Goal: Find specific page/section: Find specific page/section

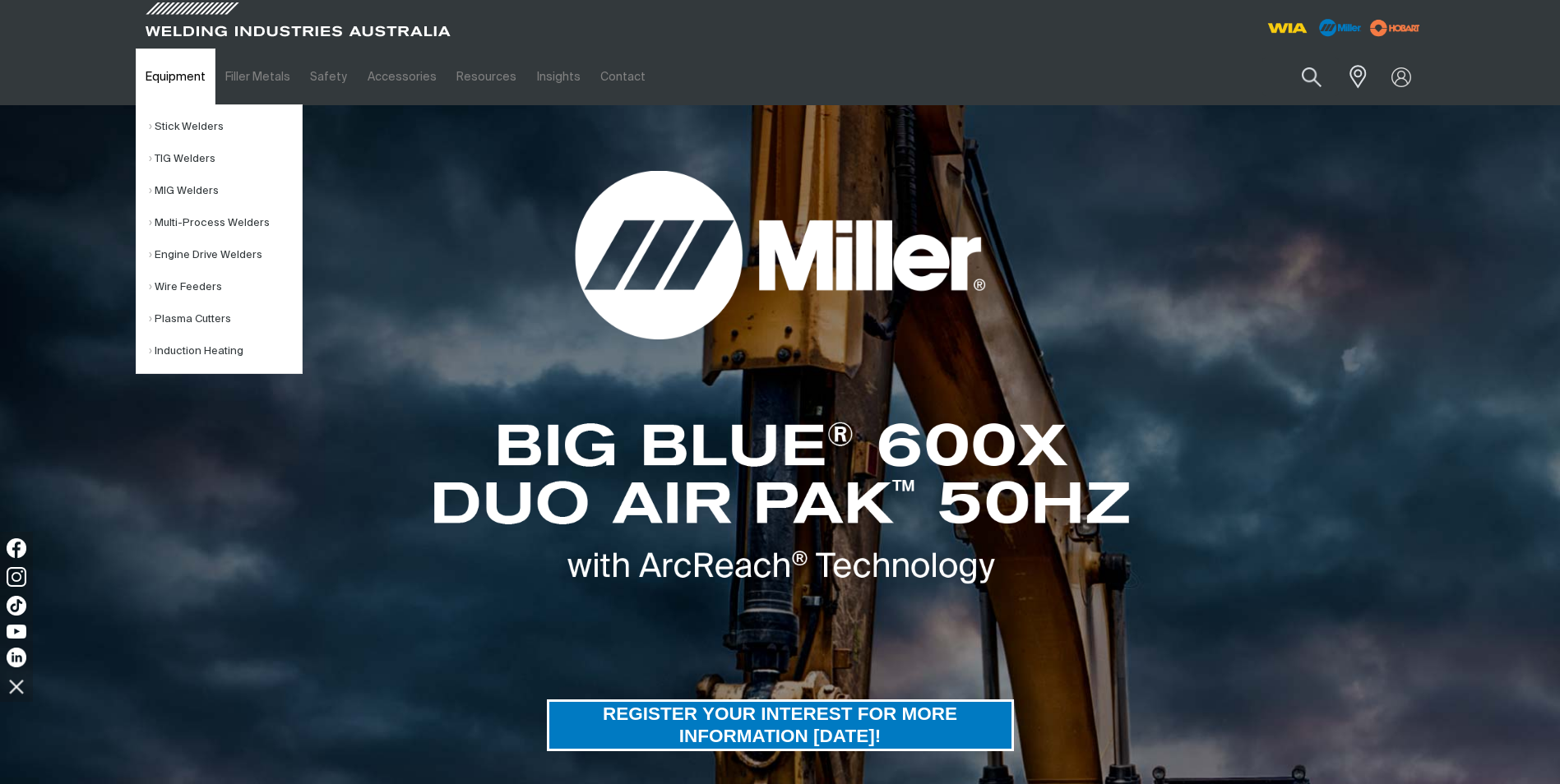
click at [172, 73] on link "Equipment" at bounding box center [175, 77] width 80 height 57
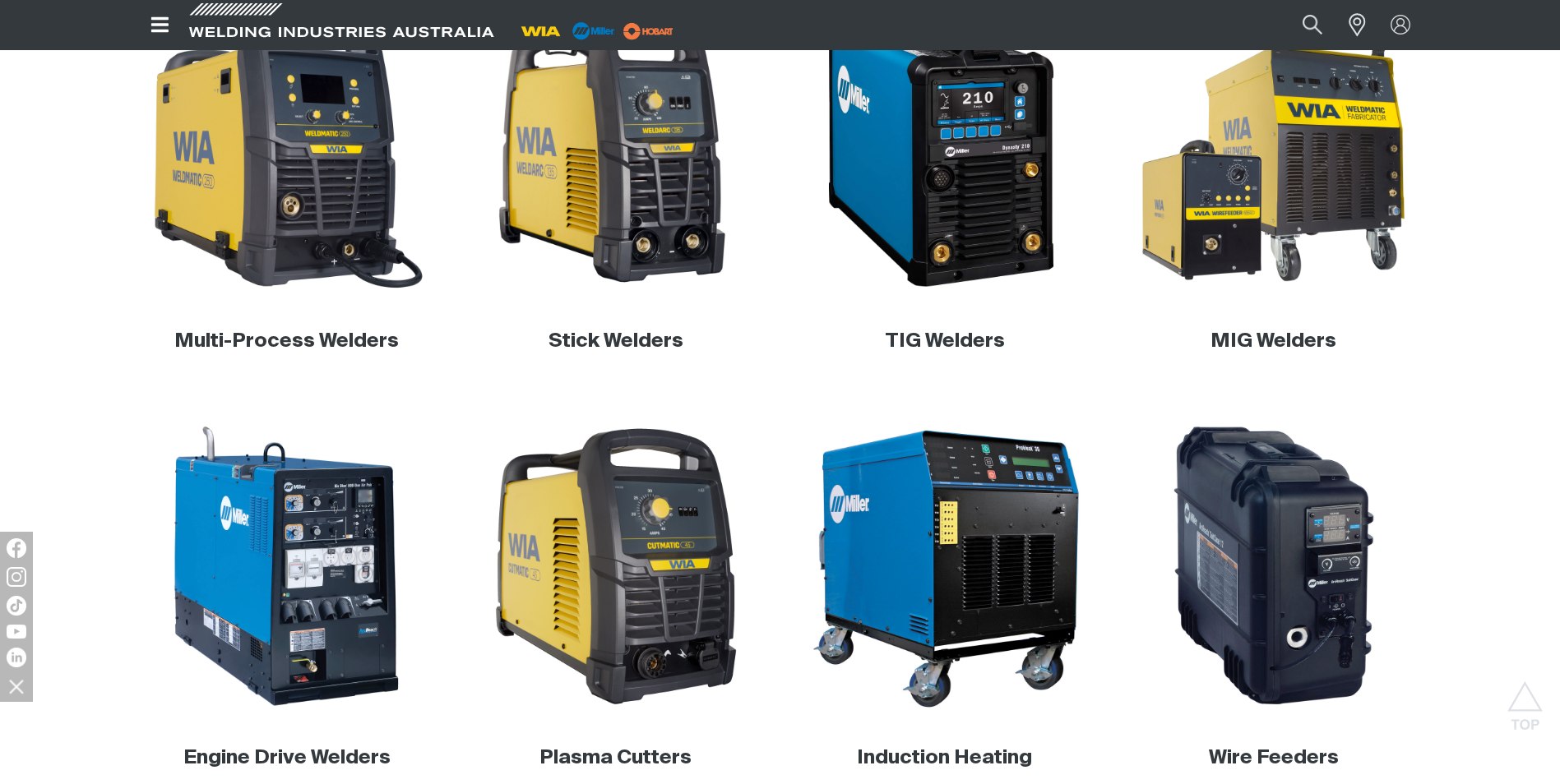
scroll to position [493, 0]
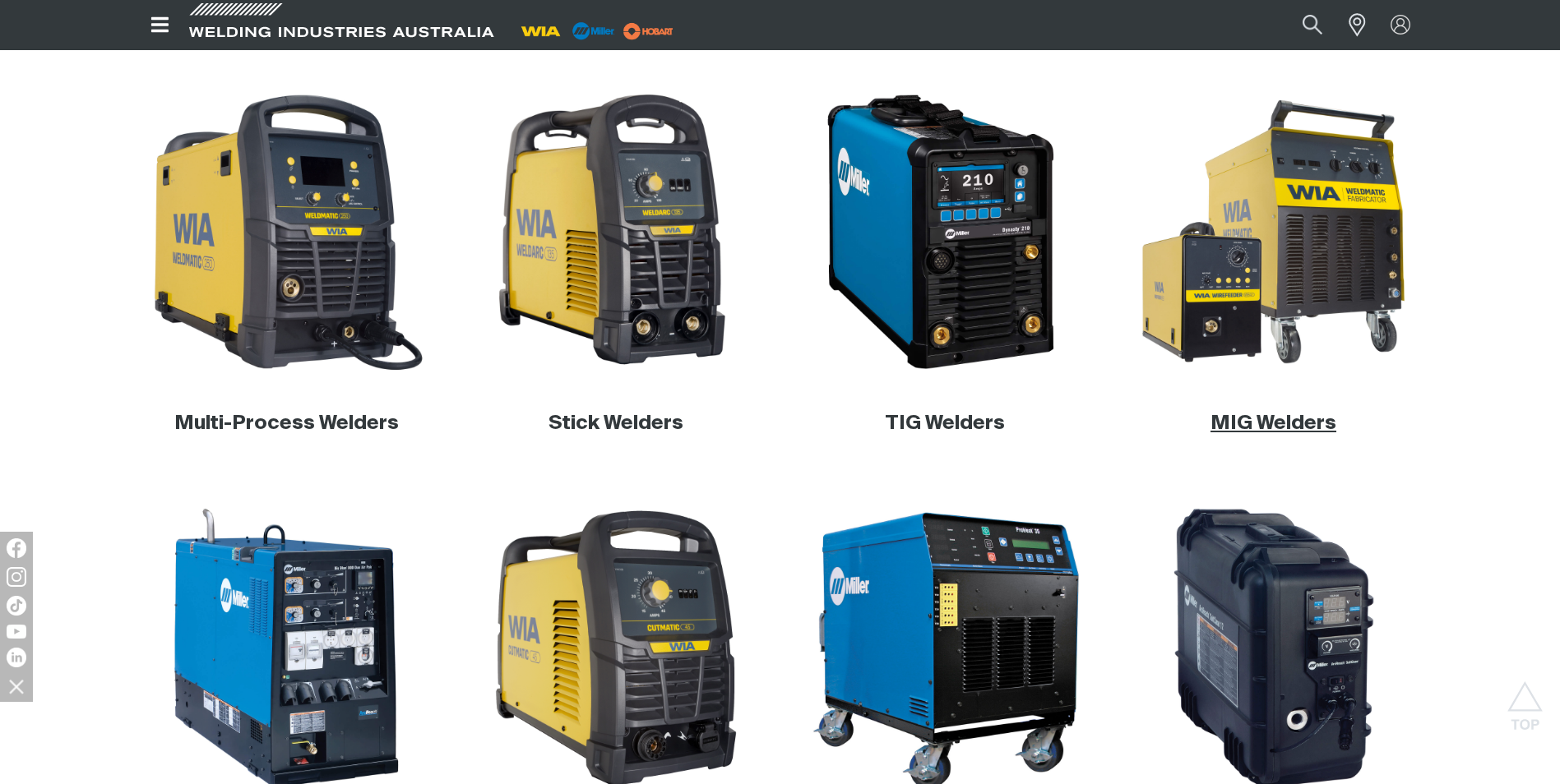
click at [1283, 418] on link "MIG Welders" at bounding box center [1273, 422] width 126 height 19
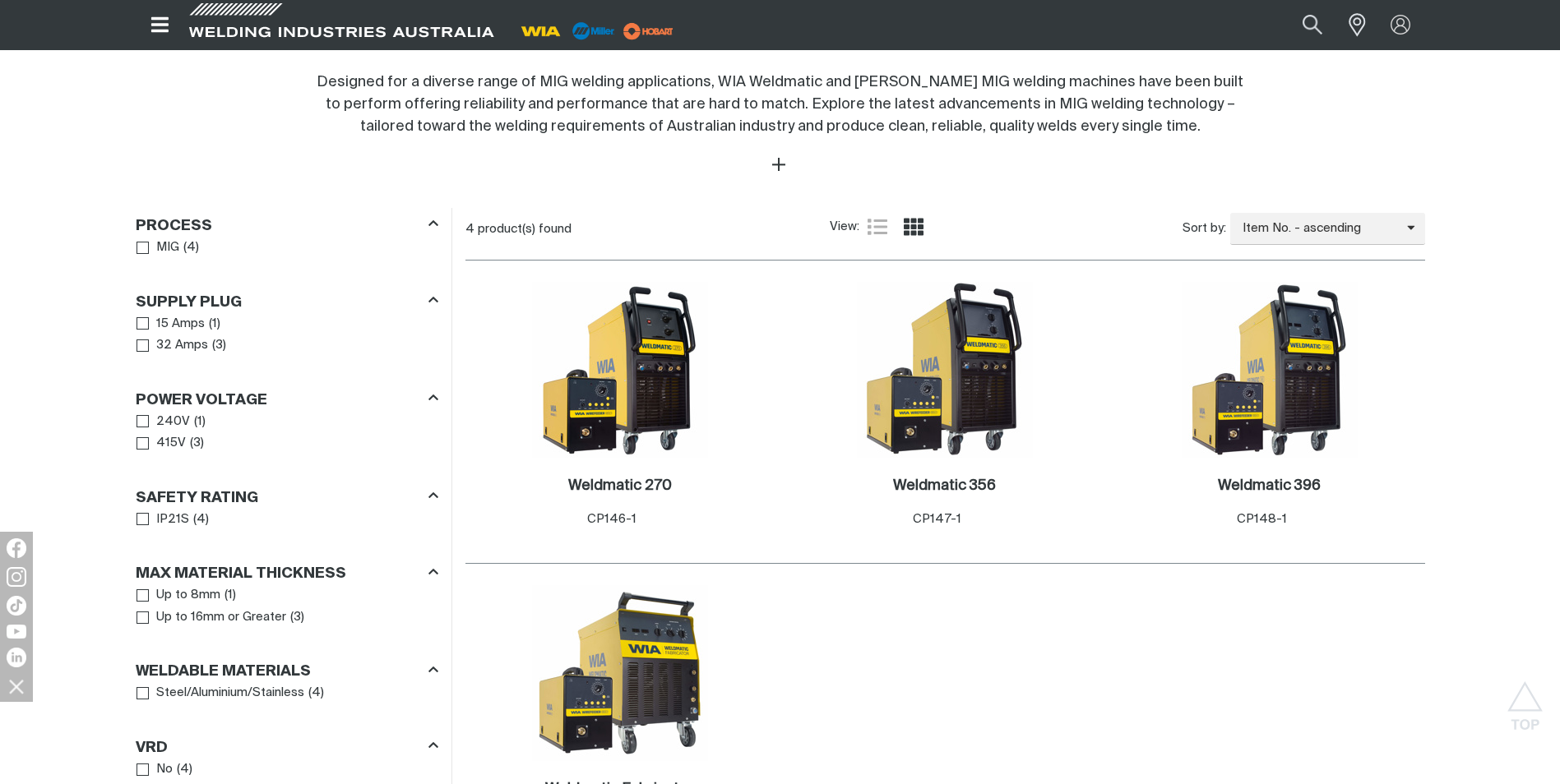
scroll to position [740, 0]
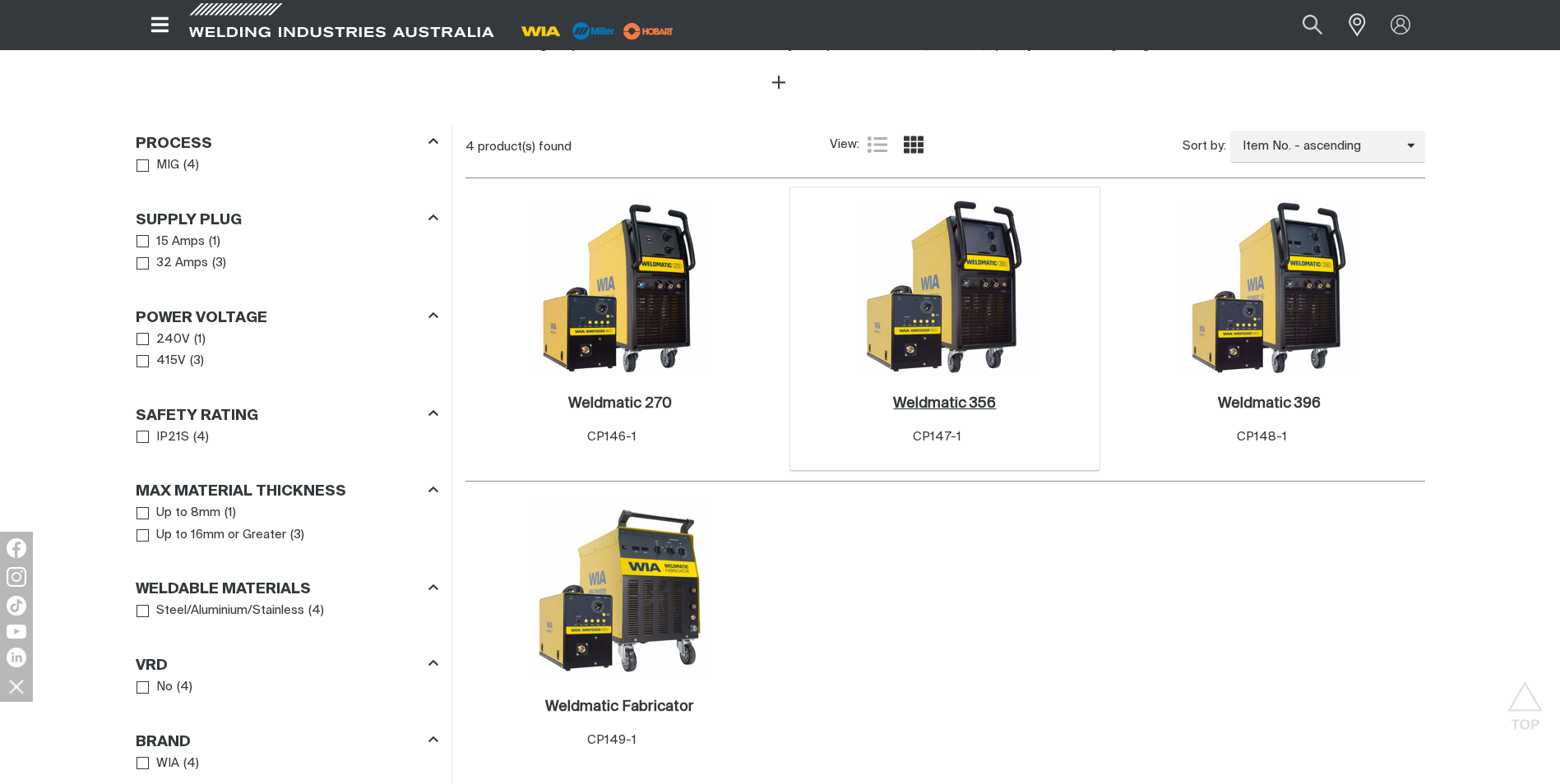
click at [982, 400] on h2 "Weldmatic 356 ." at bounding box center [945, 404] width 103 height 15
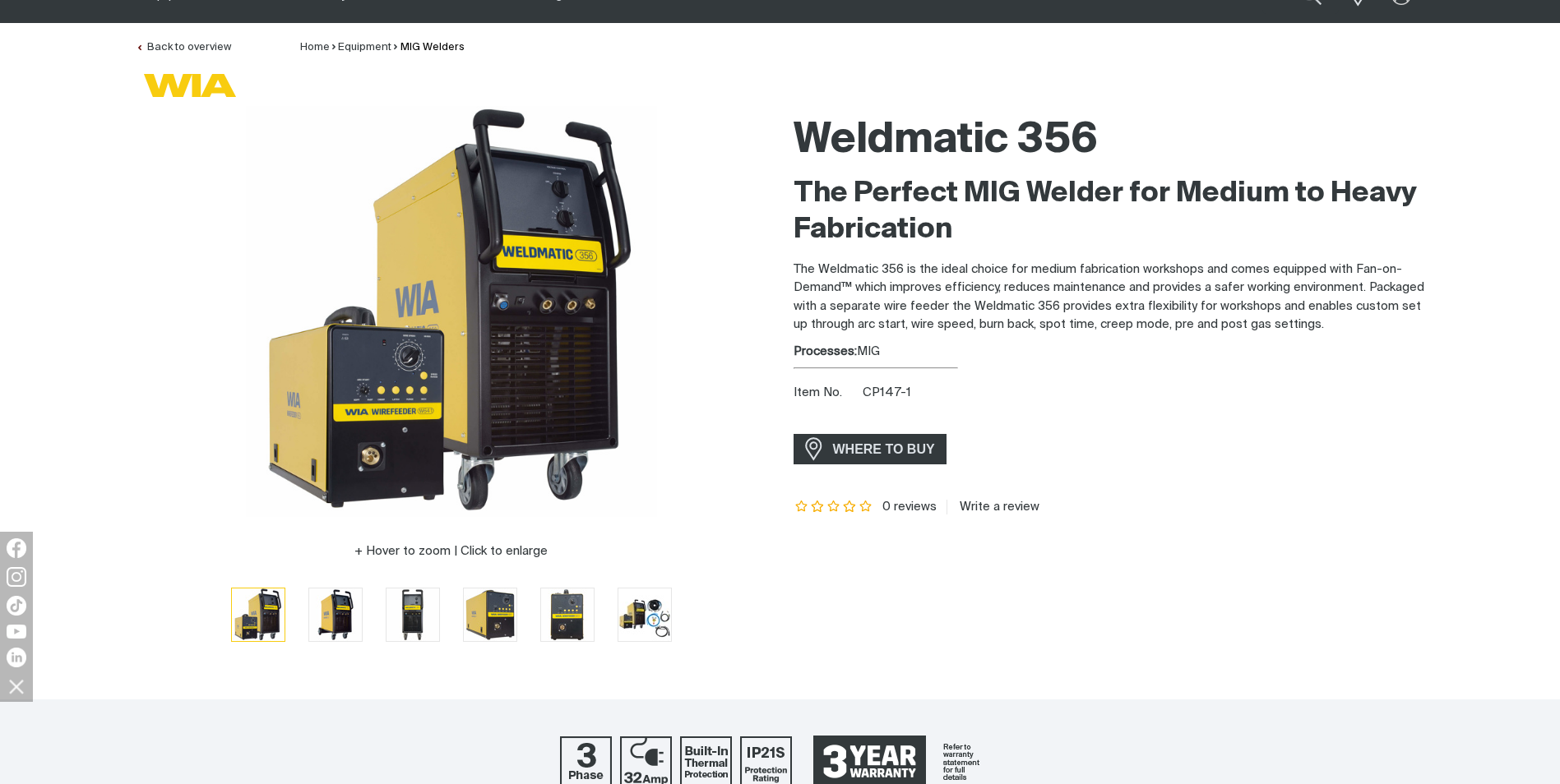
scroll to position [164, 0]
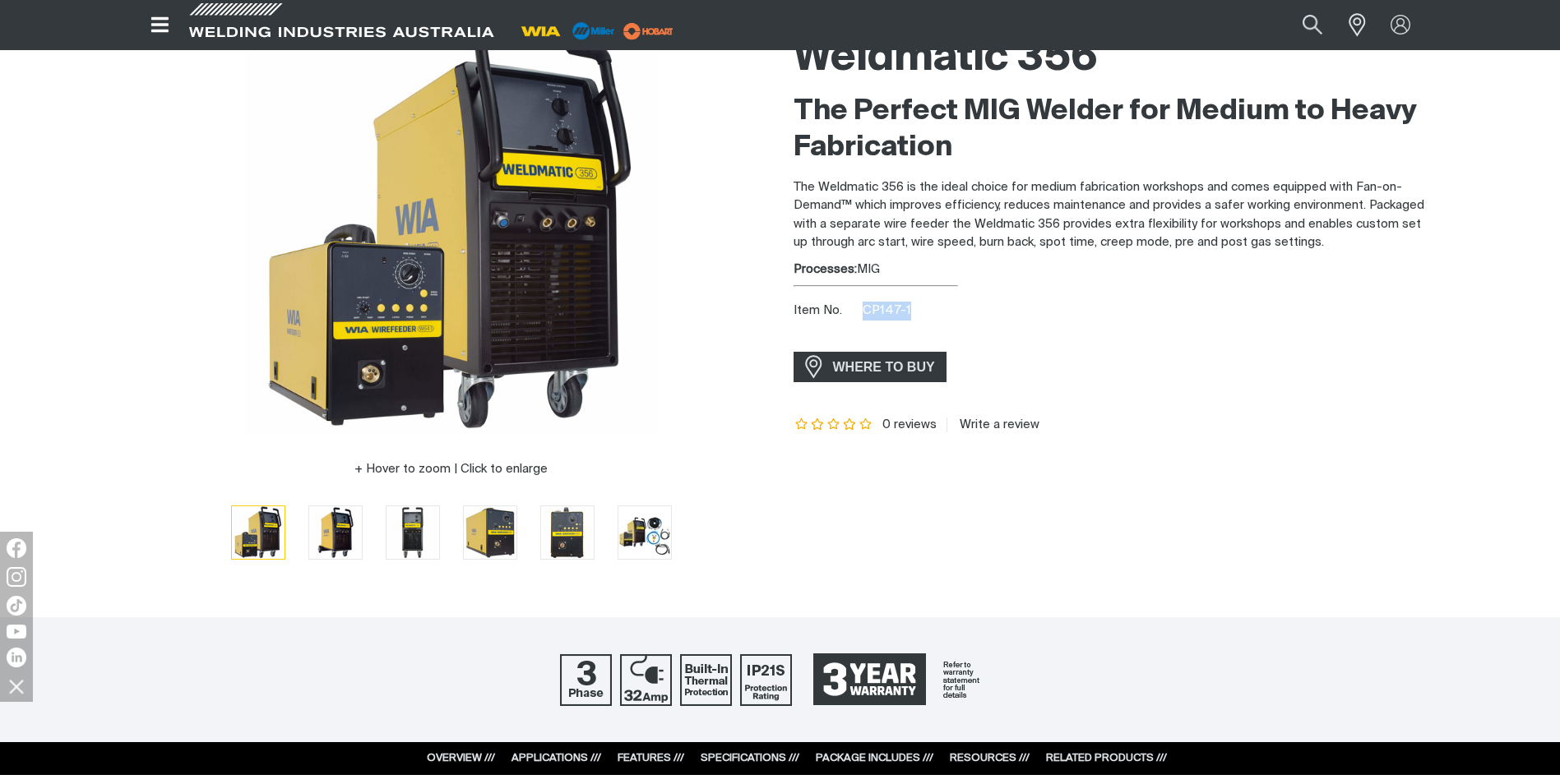
drag, startPoint x: 865, startPoint y: 307, endPoint x: 914, endPoint y: 311, distance: 49.2
click at [914, 311] on div "Item No. CP147-1" at bounding box center [1109, 311] width 632 height 19
copy span "CP147-1"
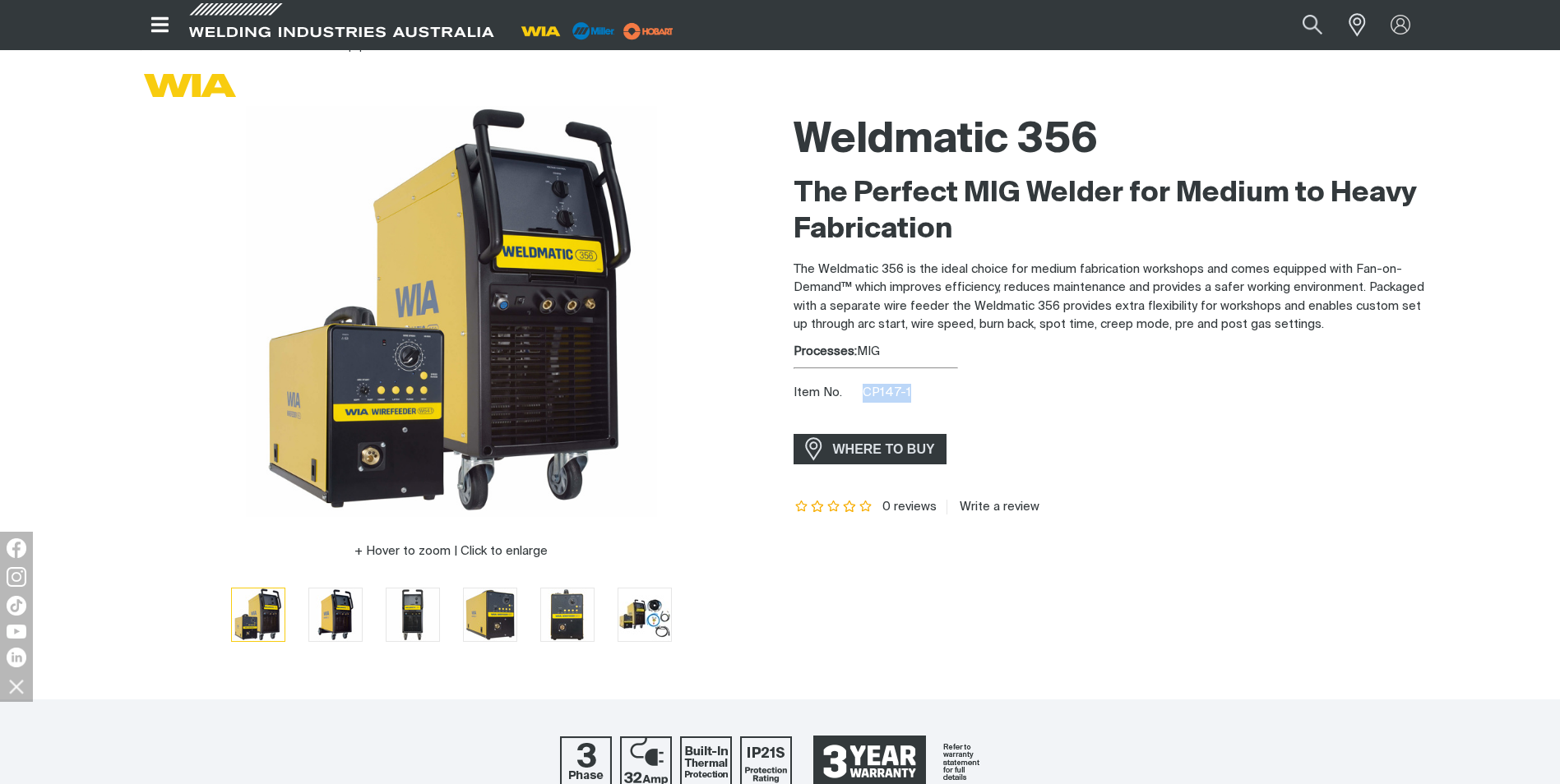
scroll to position [0, 0]
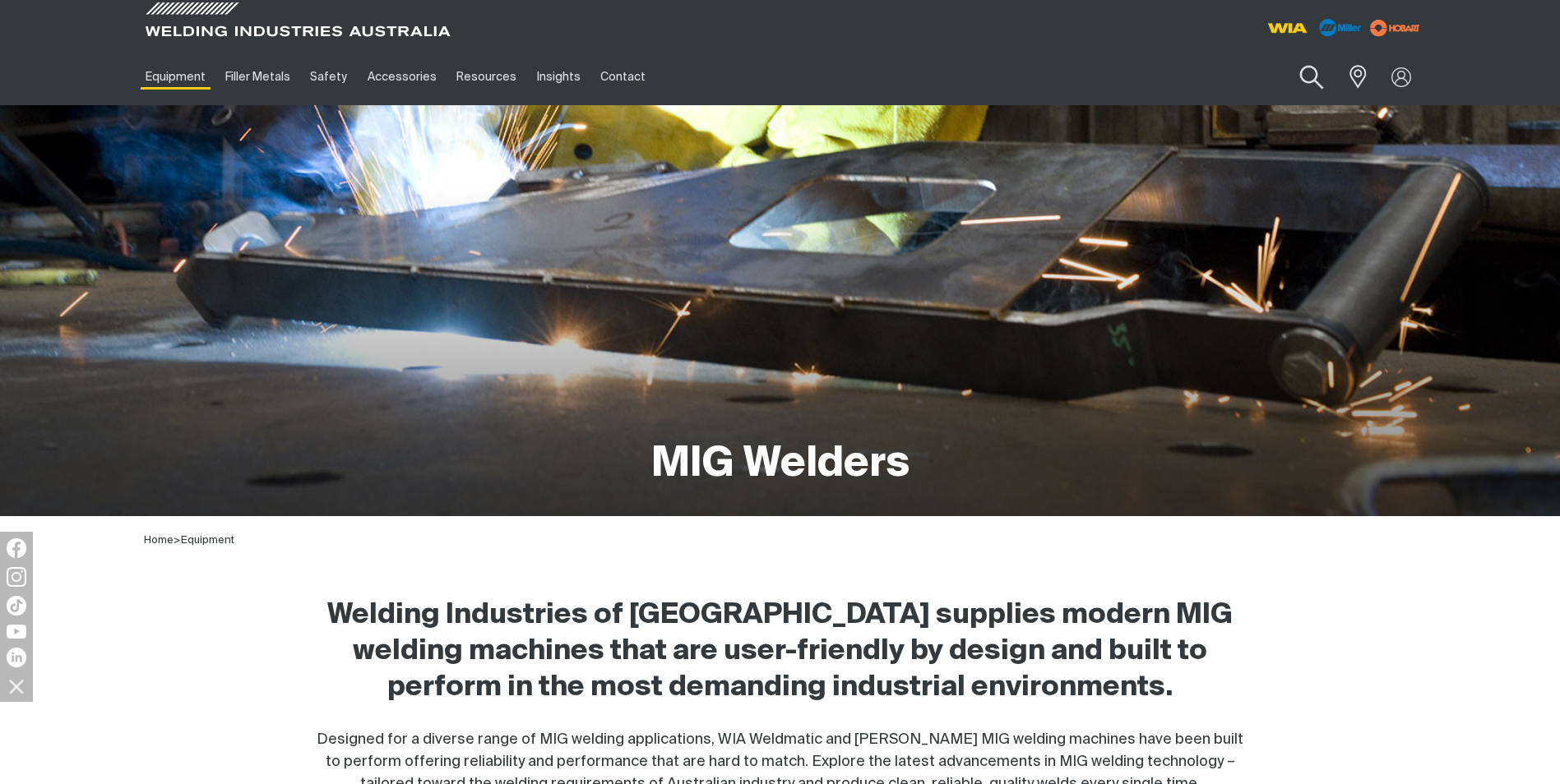
click at [1309, 74] on button "Search products" at bounding box center [1311, 77] width 67 height 47
click at [1099, 74] on input "Search" at bounding box center [1211, 77] width 253 height 37
paste input "CP147-1"
type input "C"
paste input "CP133-1"
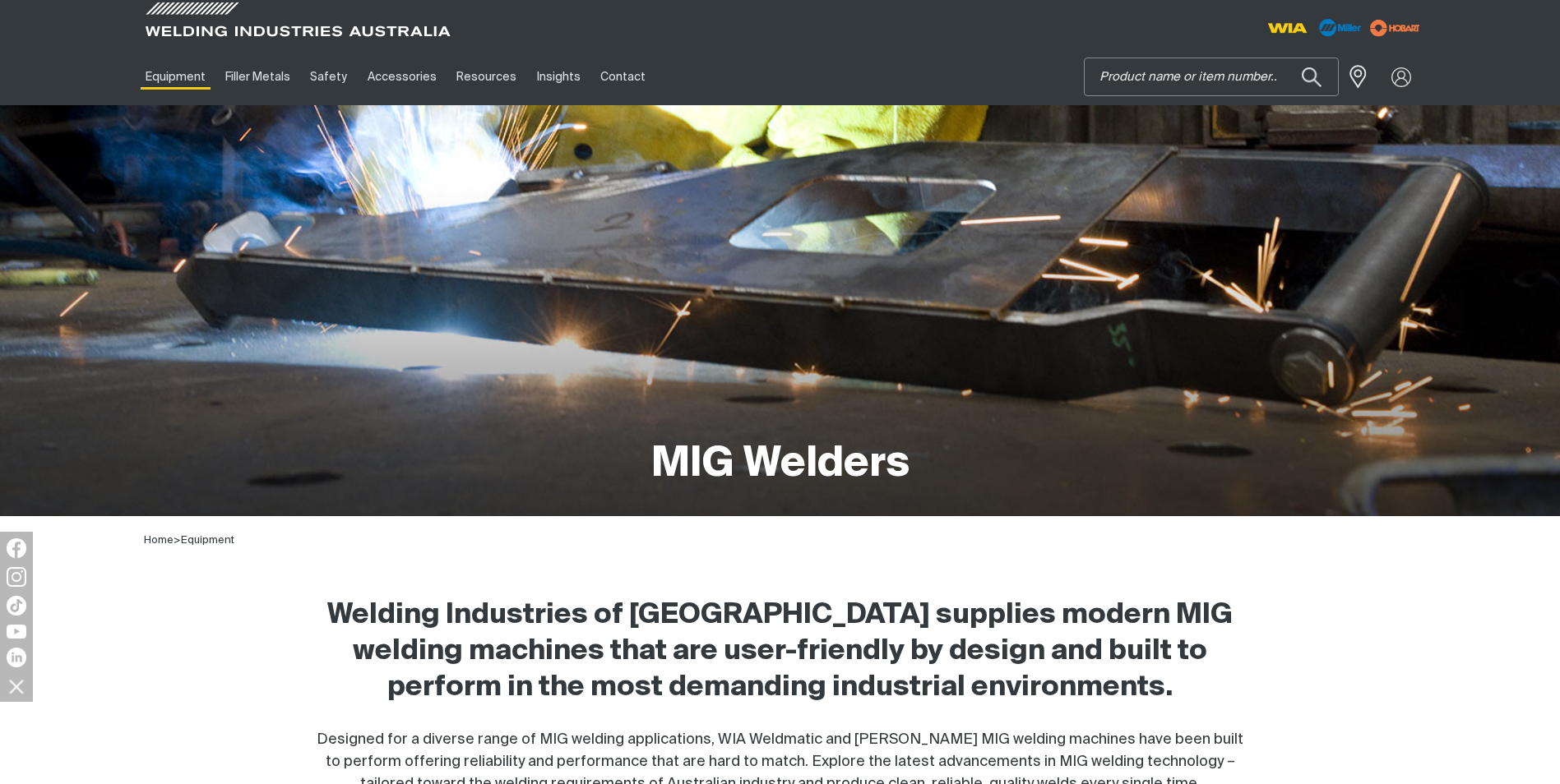
type input "CP133-1"
